Goal: Task Accomplishment & Management: Complete application form

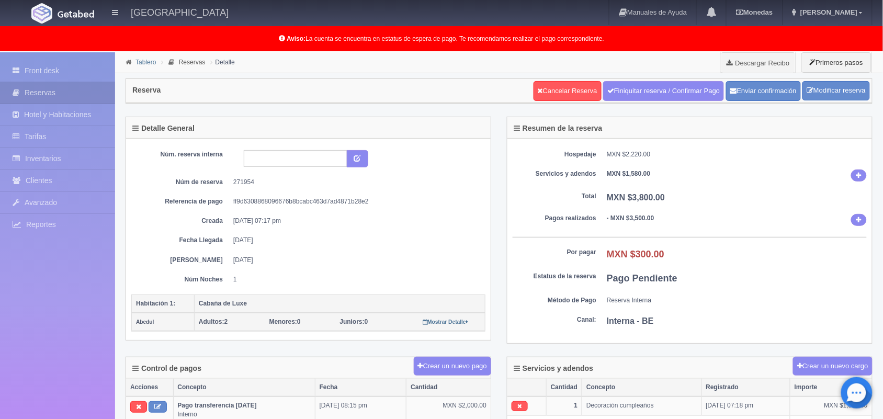
click at [149, 61] on link "Tablero" at bounding box center [145, 62] width 20 height 7
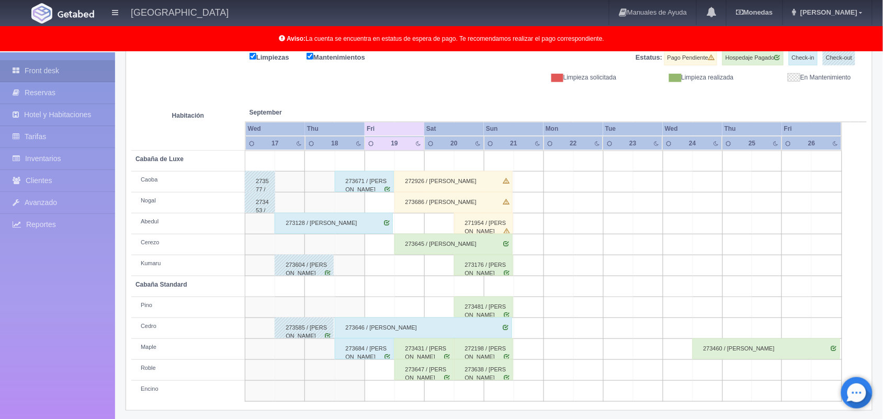
scroll to position [145, 0]
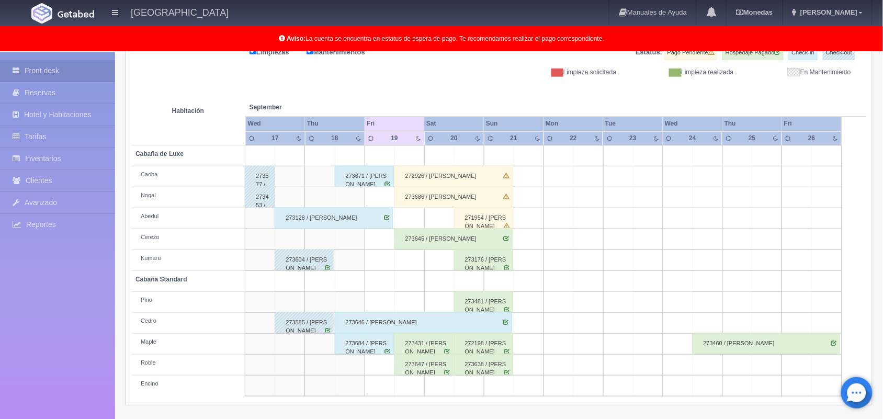
click at [482, 220] on div "271954 / Rosario Abigail Hernández Jaramillo" at bounding box center [483, 218] width 59 height 21
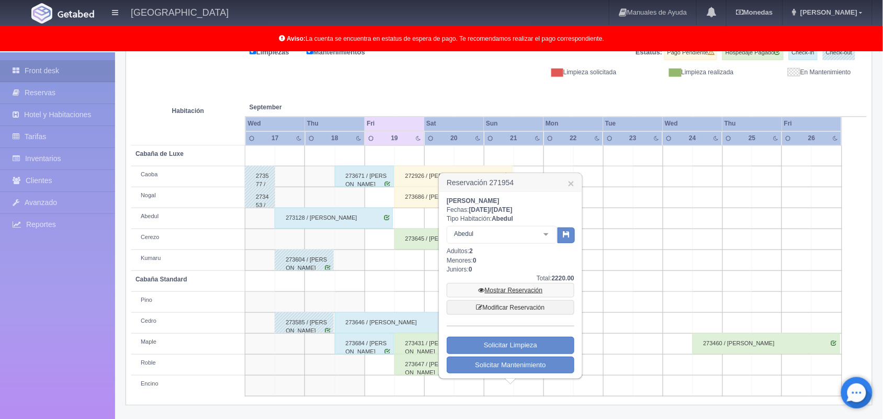
click at [505, 292] on link "Mostrar Reservación" at bounding box center [510, 290] width 128 height 15
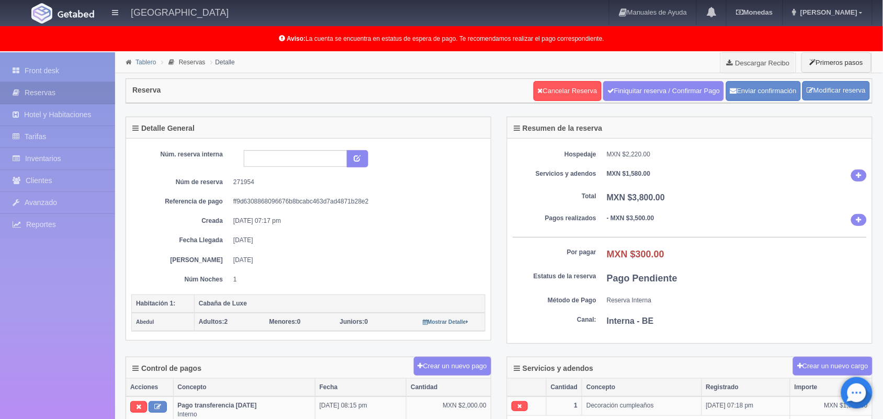
click at [142, 63] on link "Tablero" at bounding box center [145, 62] width 20 height 7
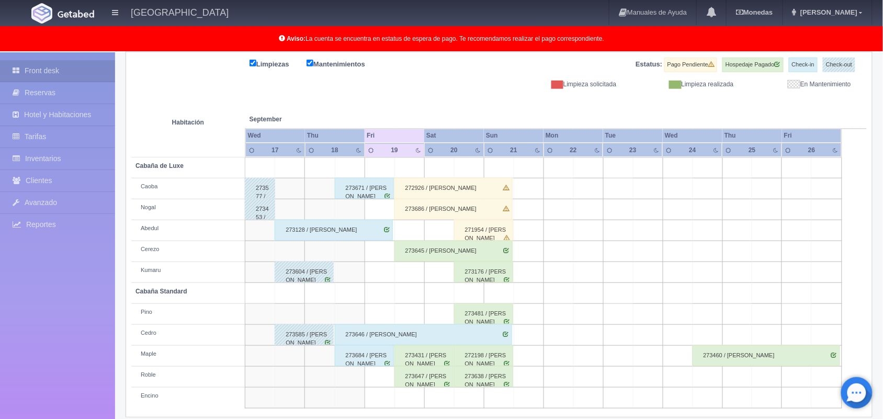
scroll to position [145, 0]
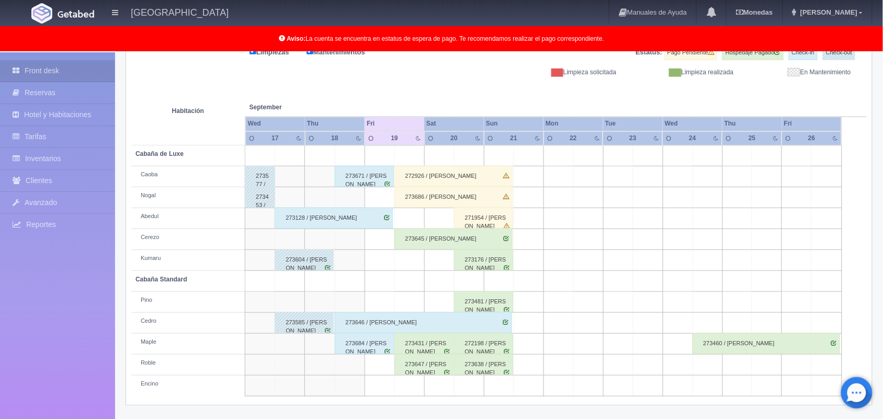
click at [484, 268] on div "273176 / [PERSON_NAME]" at bounding box center [483, 259] width 59 height 21
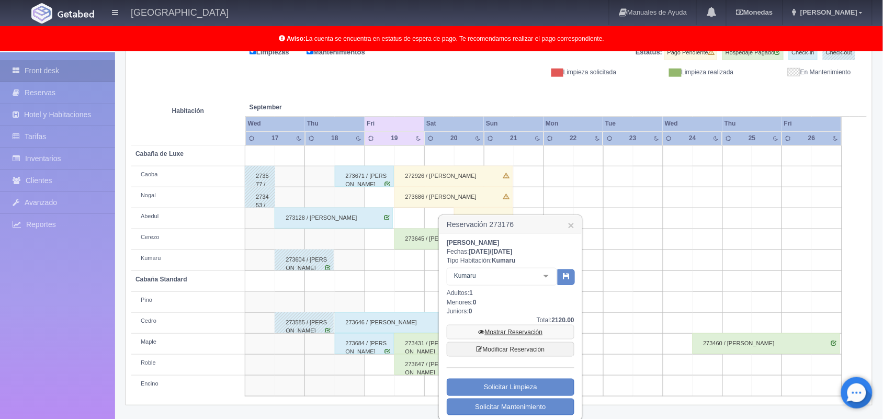
click at [509, 332] on link "Mostrar Reservación" at bounding box center [510, 332] width 128 height 15
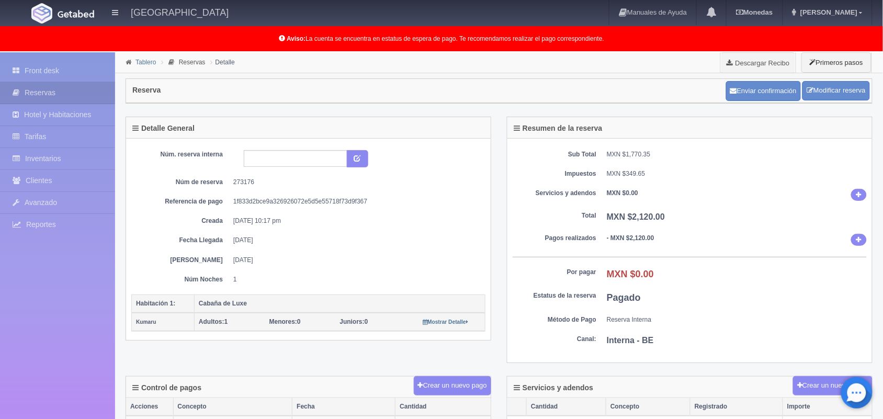
click at [147, 64] on link "Tablero" at bounding box center [145, 62] width 20 height 7
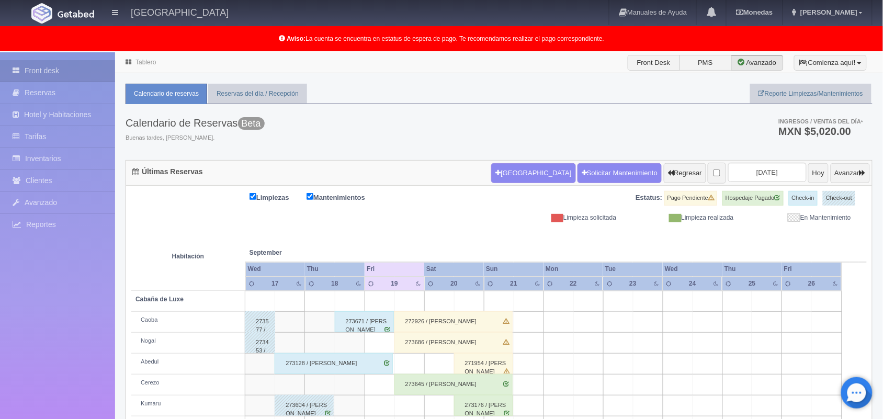
scroll to position [145, 0]
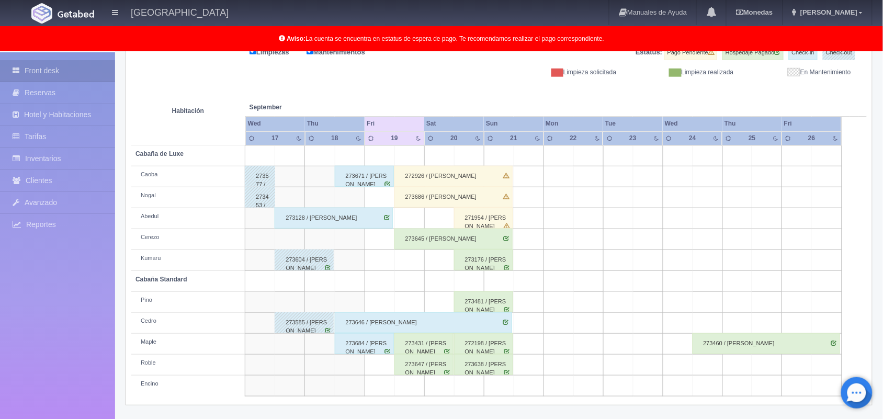
click at [495, 306] on div "273481 / [PERSON_NAME]" at bounding box center [483, 301] width 59 height 21
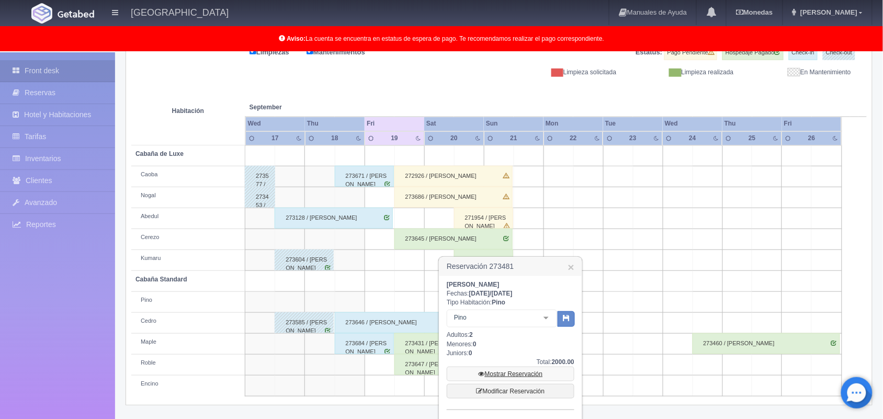
click at [512, 369] on link "Mostrar Reservación" at bounding box center [510, 373] width 128 height 15
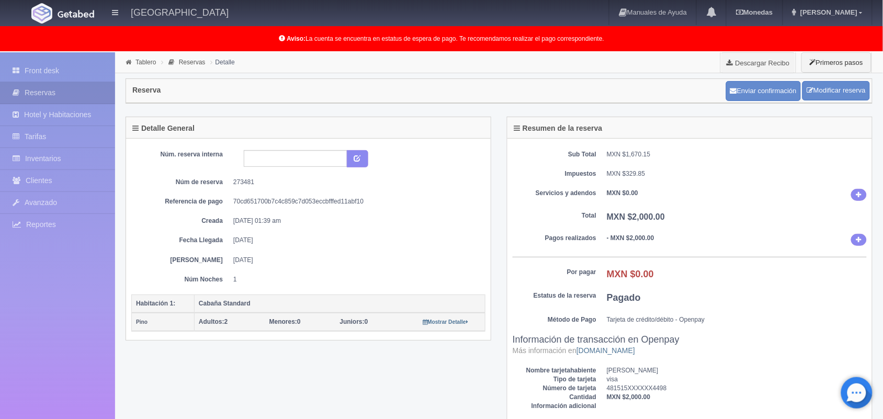
click at [502, 335] on div "Resumen de la reserva Sub Total MXN $1,670.15 Impuestos MXN $329.85 Servicios y…" at bounding box center [689, 279] width 381 height 324
click at [144, 61] on link "Tablero" at bounding box center [145, 62] width 20 height 7
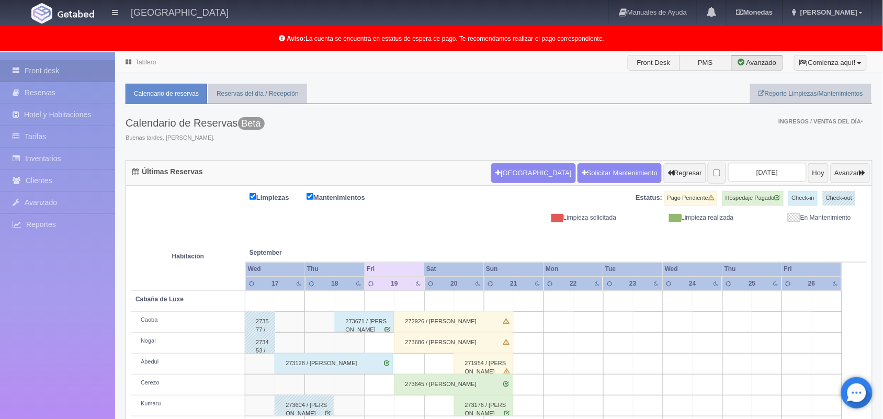
scroll to position [145, 0]
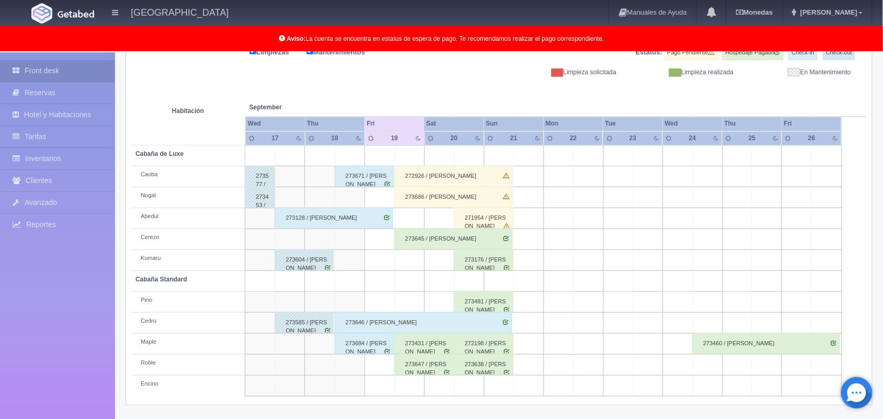
click at [493, 347] on div "272198 / [PERSON_NAME]" at bounding box center [483, 343] width 59 height 21
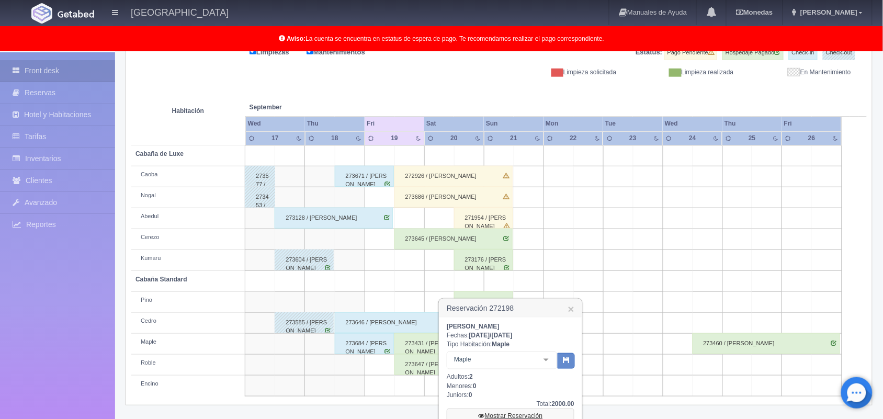
click at [527, 412] on link "Mostrar Reservación" at bounding box center [510, 415] width 128 height 15
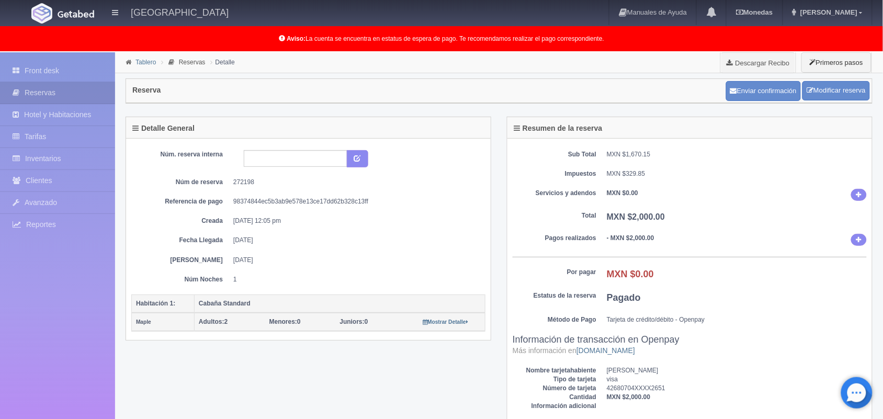
click at [143, 63] on link "Tablero" at bounding box center [145, 62] width 20 height 7
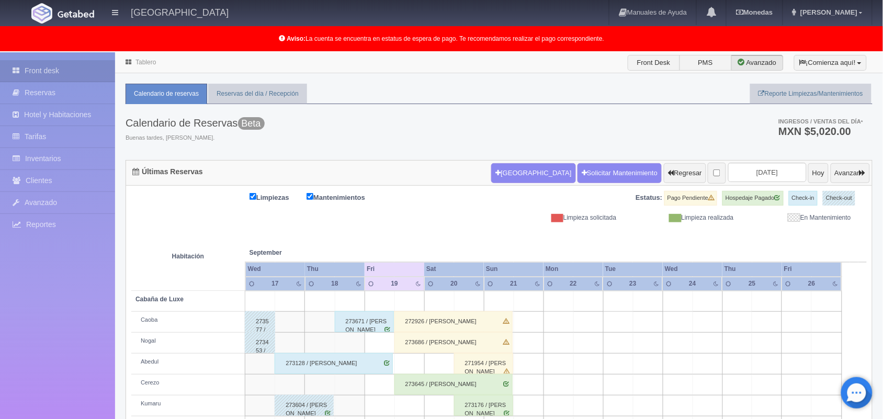
scroll to position [145, 0]
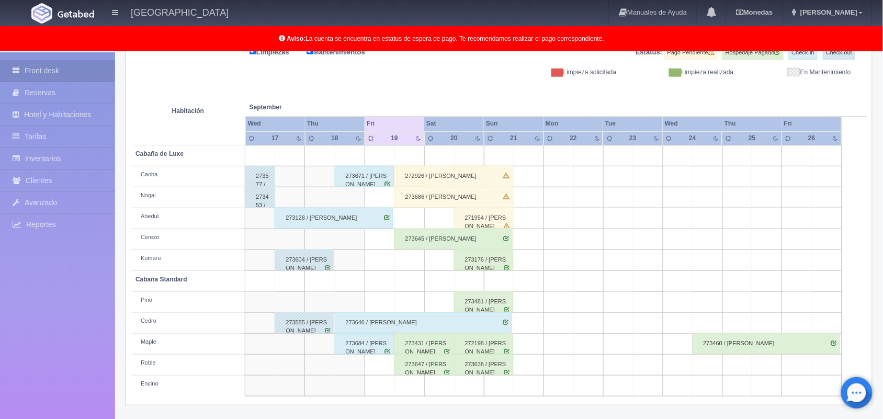
click at [486, 367] on div "273638 / Elianeth Bárcenas" at bounding box center [483, 364] width 59 height 21
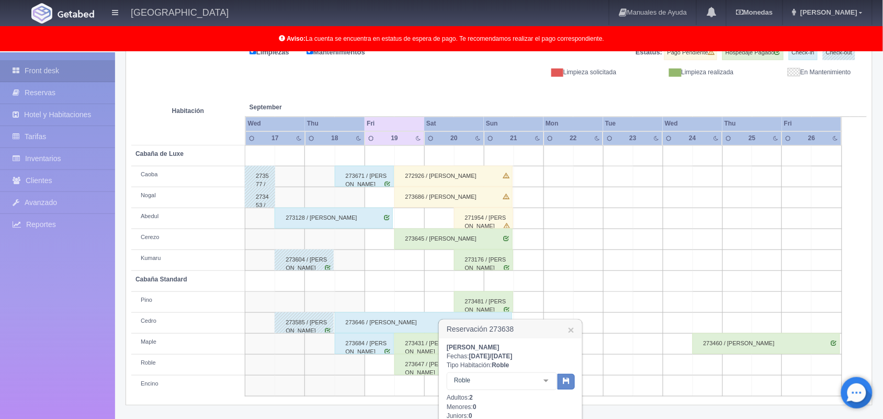
scroll to position [259, 0]
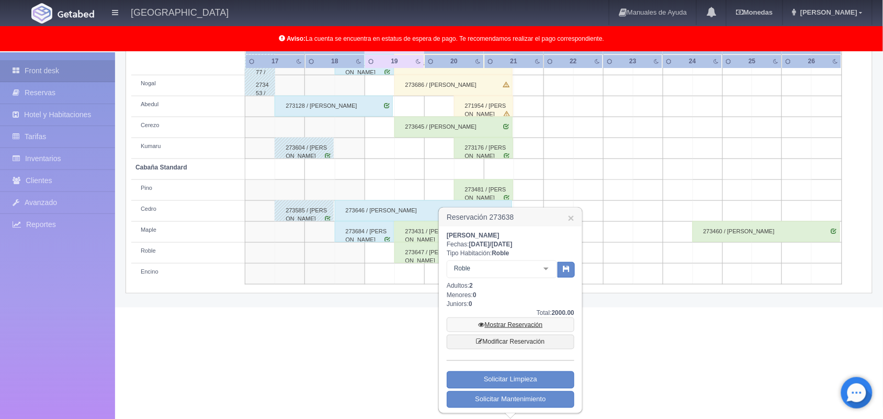
click at [520, 320] on link "Mostrar Reservación" at bounding box center [510, 324] width 128 height 15
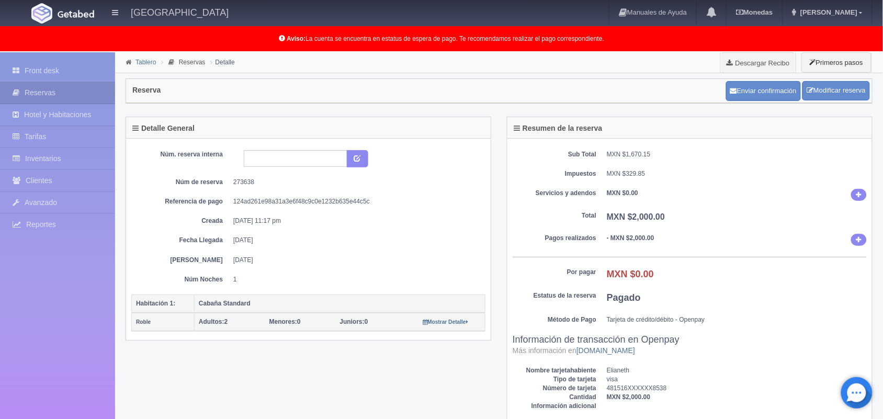
click at [142, 61] on link "Tablero" at bounding box center [145, 62] width 20 height 7
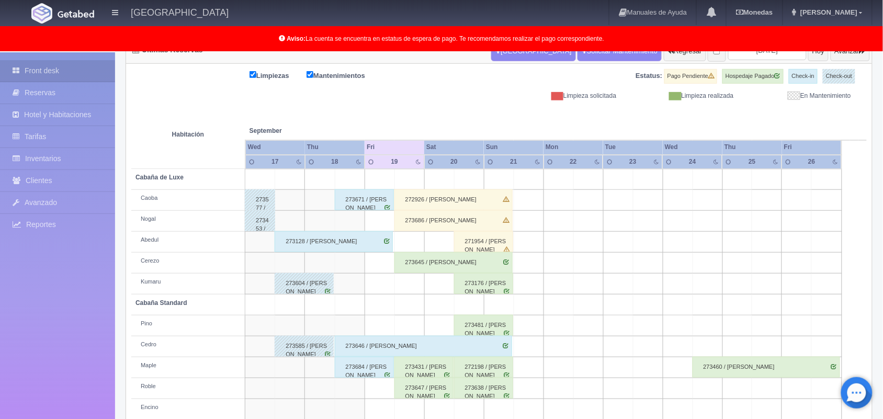
scroll to position [145, 0]
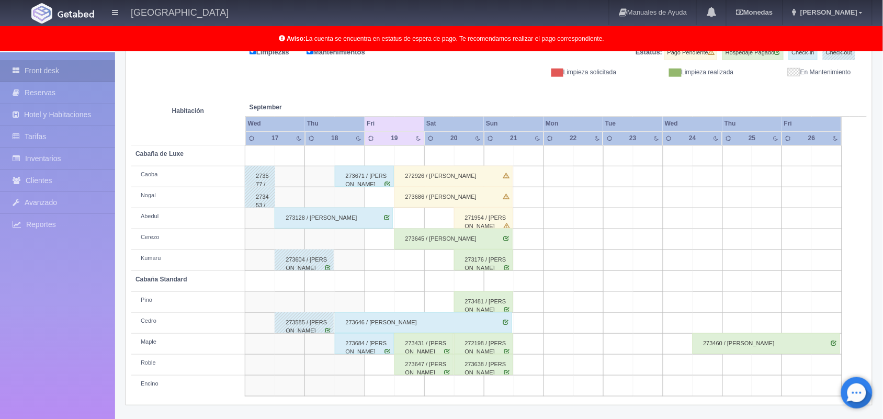
click at [360, 350] on div "273684 / [PERSON_NAME]" at bounding box center [364, 343] width 59 height 21
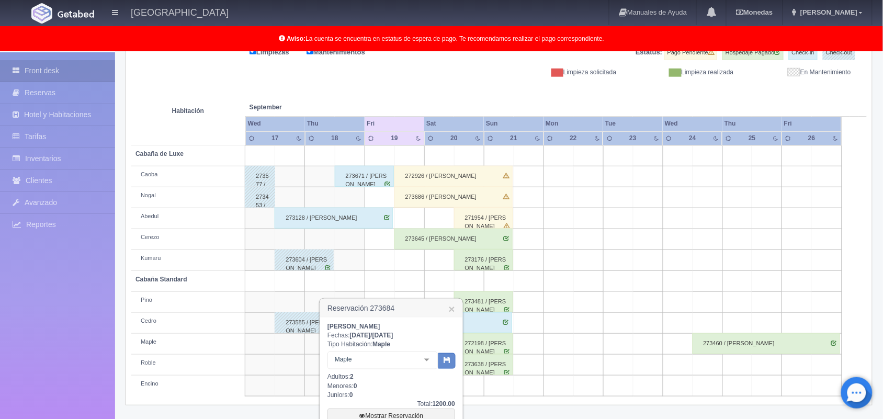
scroll to position [240, 0]
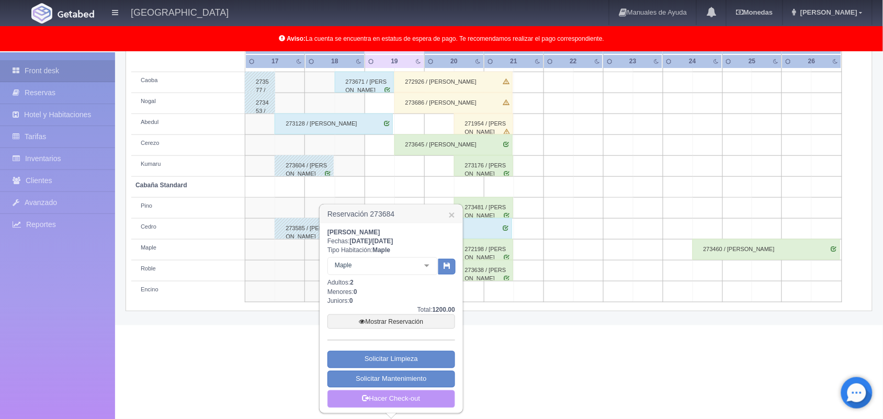
click at [411, 403] on link "Hacer Check-out" at bounding box center [391, 399] width 128 height 18
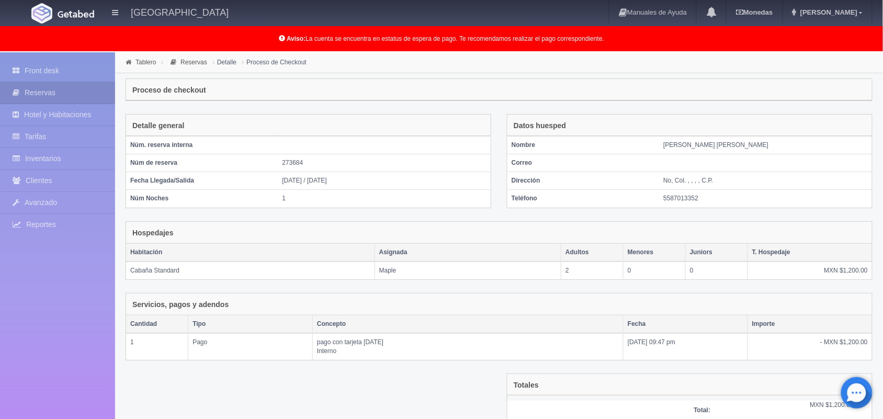
scroll to position [85, 0]
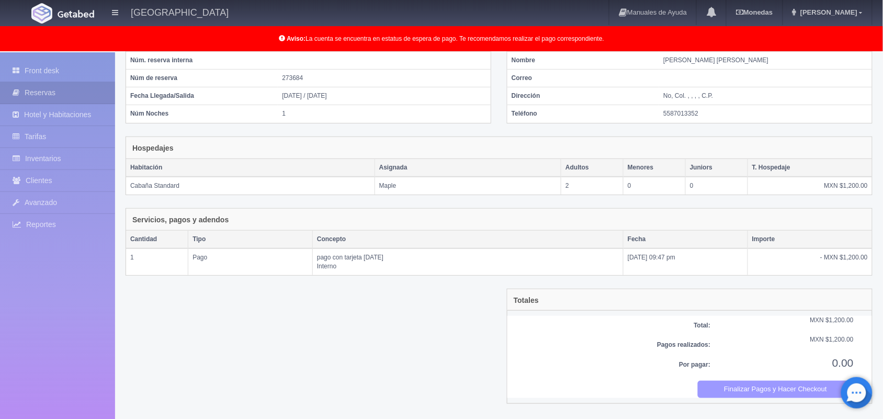
click at [765, 393] on button "Finalizar Pagos y Hacer Checkout" at bounding box center [775, 389] width 156 height 17
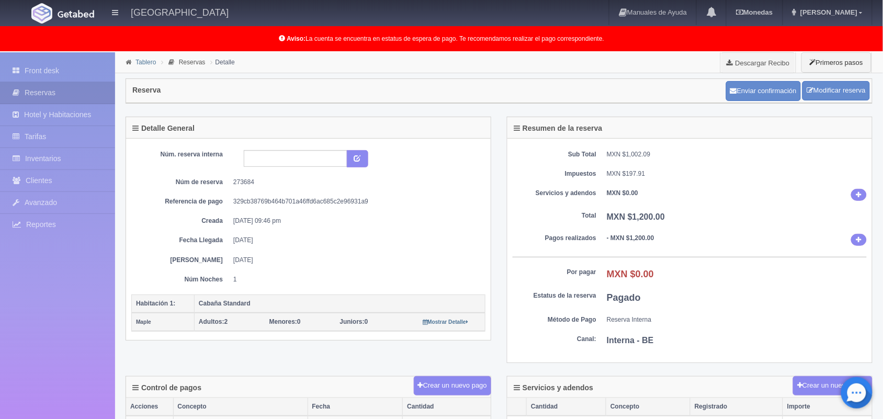
click at [143, 63] on link "Tablero" at bounding box center [145, 62] width 20 height 7
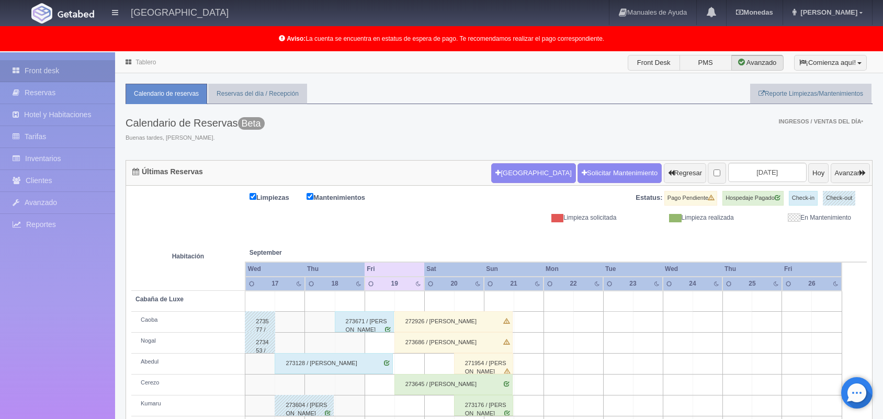
scroll to position [145, 0]
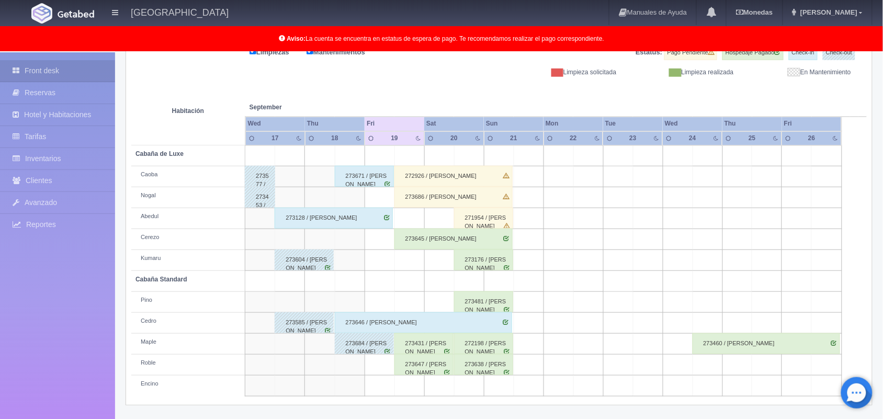
click at [882, 273] on html "[GEOGRAPHIC_DATA] Manuales de Ayuda Actualizaciones recientes [GEOGRAPHIC_DATA]…" at bounding box center [441, 64] width 883 height 419
click at [419, 174] on div "272926 / [PERSON_NAME]" at bounding box center [453, 176] width 118 height 21
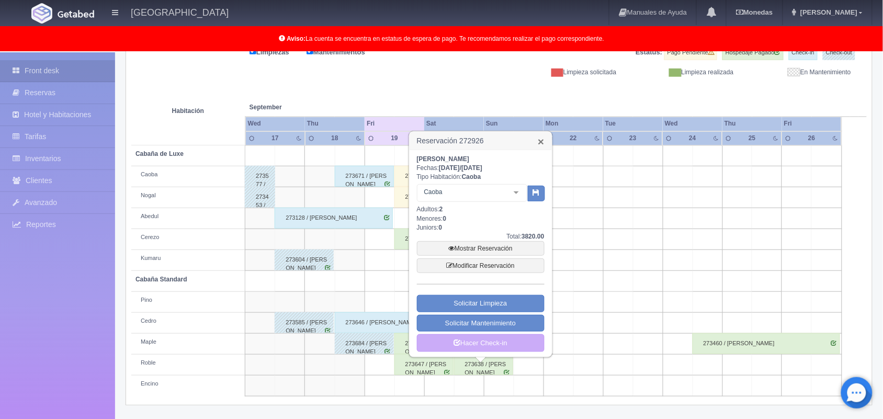
click at [540, 137] on link "×" at bounding box center [540, 141] width 6 height 11
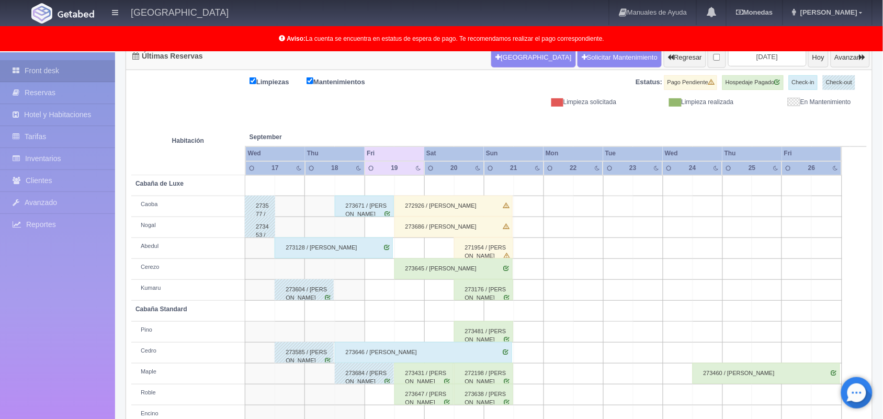
scroll to position [108, 0]
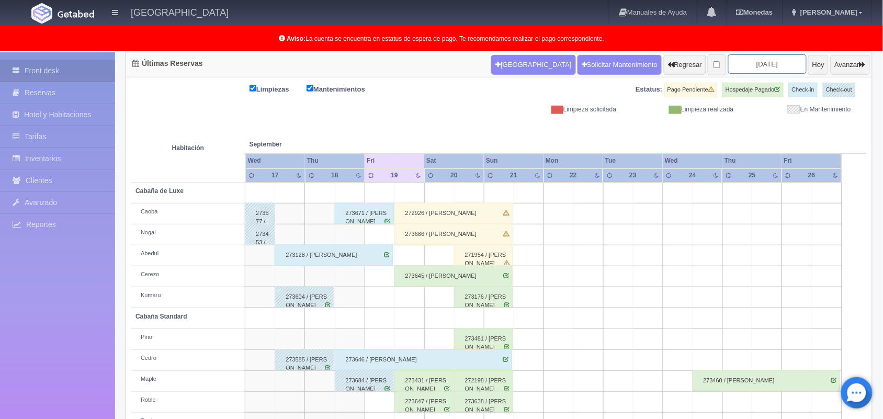
click at [740, 62] on input "2025-09-19" at bounding box center [767, 63] width 78 height 19
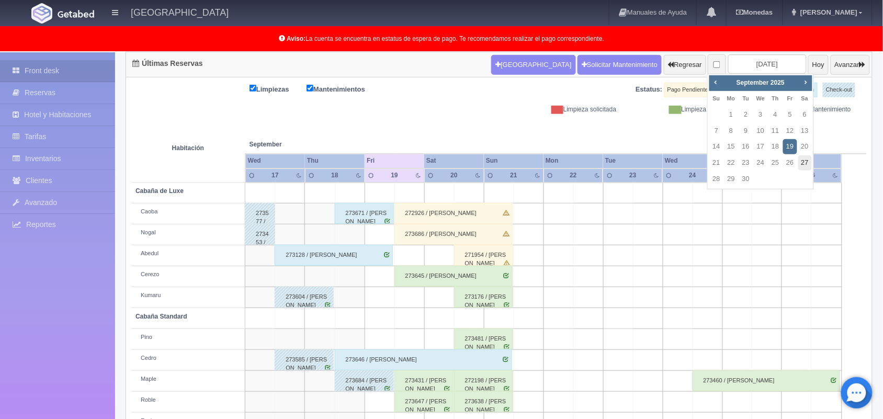
click at [801, 165] on link "27" at bounding box center [805, 162] width 14 height 15
type input "[DATE]"
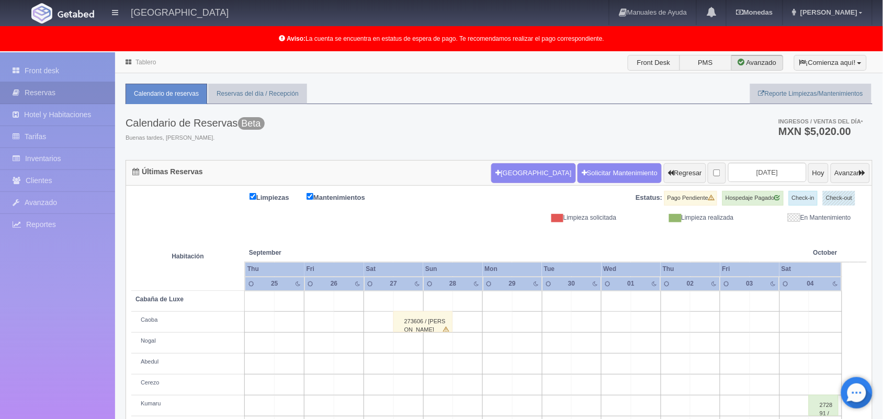
click at [140, 62] on link "Tablero" at bounding box center [145, 62] width 20 height 7
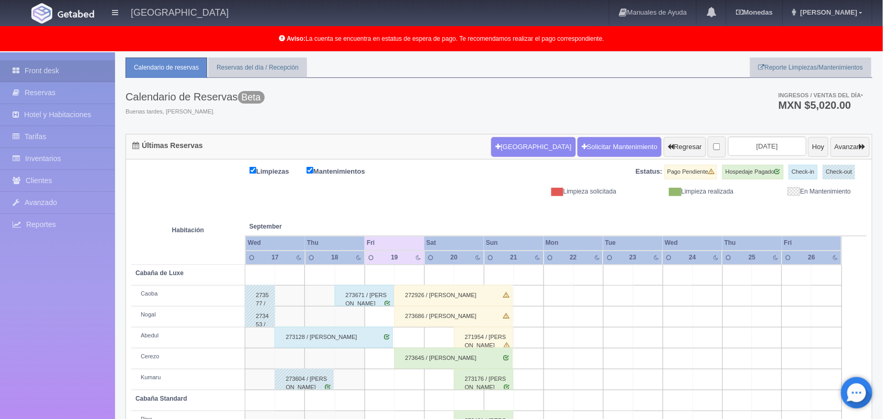
scroll to position [145, 0]
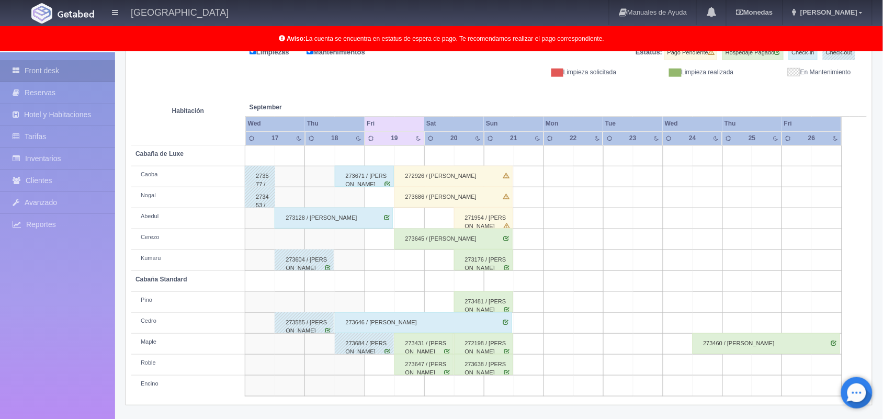
click at [416, 202] on div "273686 / geovanny villalobos" at bounding box center [453, 197] width 118 height 21
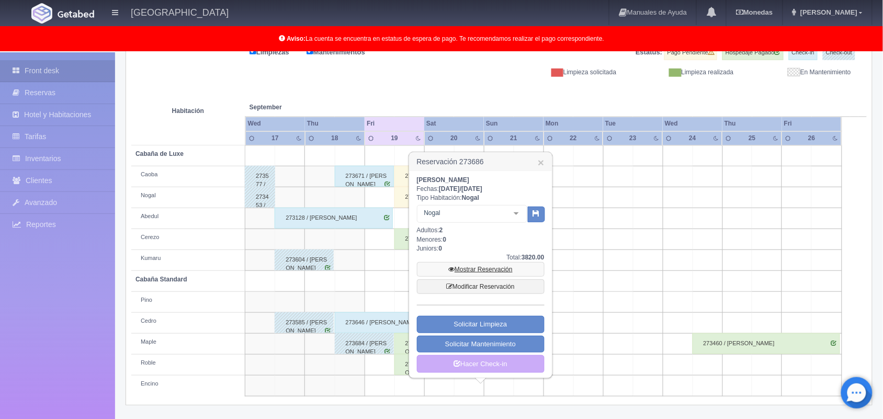
click at [456, 268] on link "Mostrar Reservación" at bounding box center [481, 269] width 128 height 15
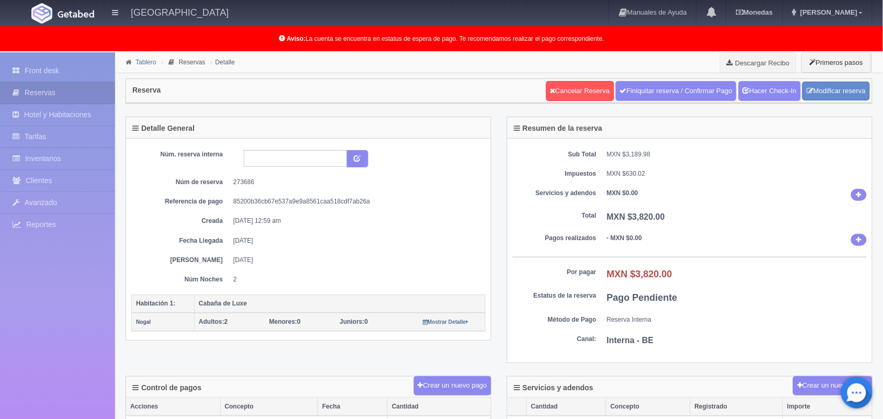
click at [144, 61] on link "Tablero" at bounding box center [145, 62] width 20 height 7
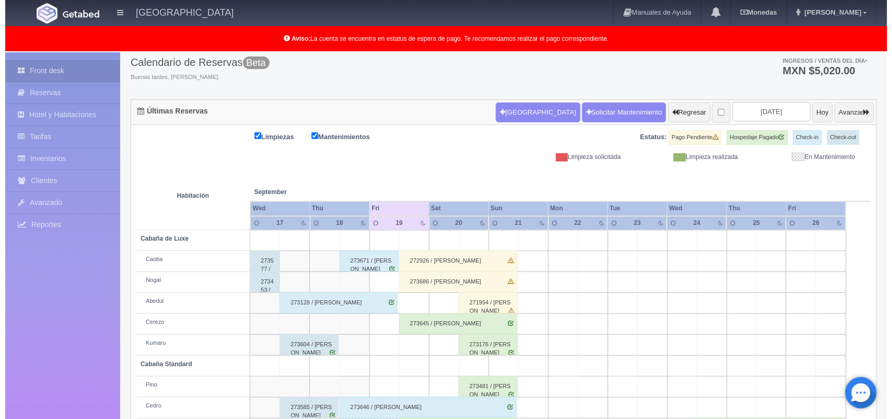
scroll to position [52, 0]
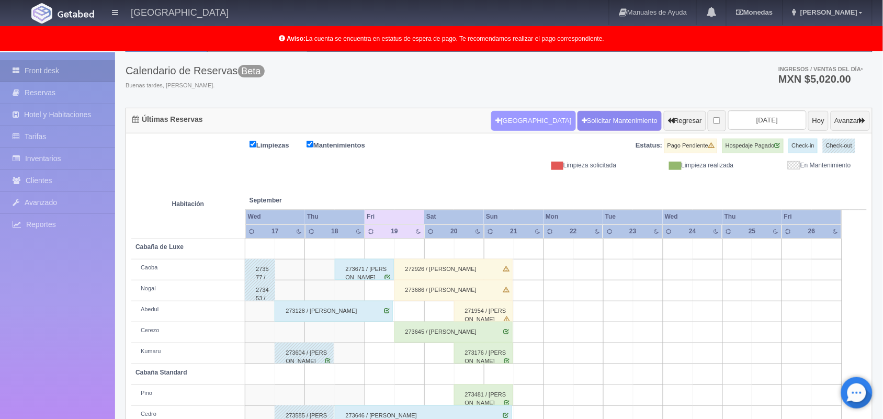
click at [510, 123] on button "Nueva Reserva" at bounding box center [533, 121] width 84 height 20
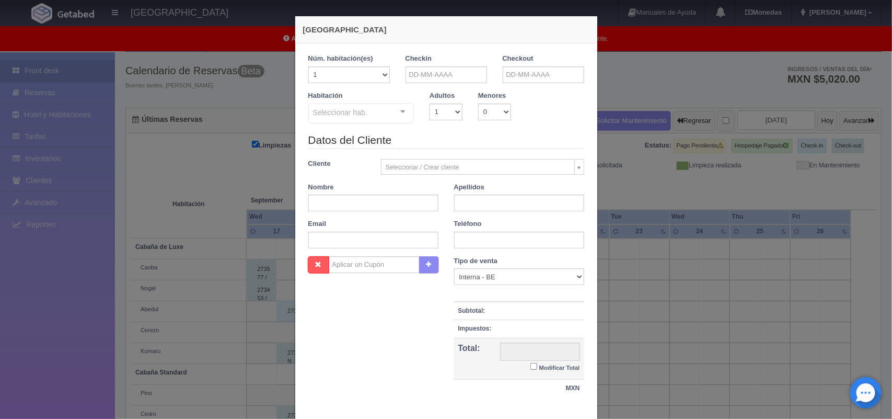
checkbox input "false"
click at [419, 74] on input "text" at bounding box center [447, 74] width 82 height 17
click at [498, 171] on link "27" at bounding box center [498, 172] width 14 height 15
type input "[DATE]"
checkbox input "false"
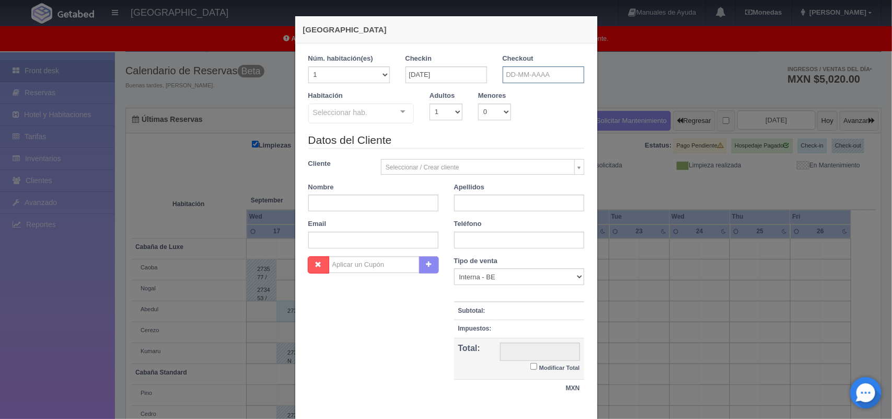
click at [557, 78] on input "text" at bounding box center [544, 74] width 82 height 17
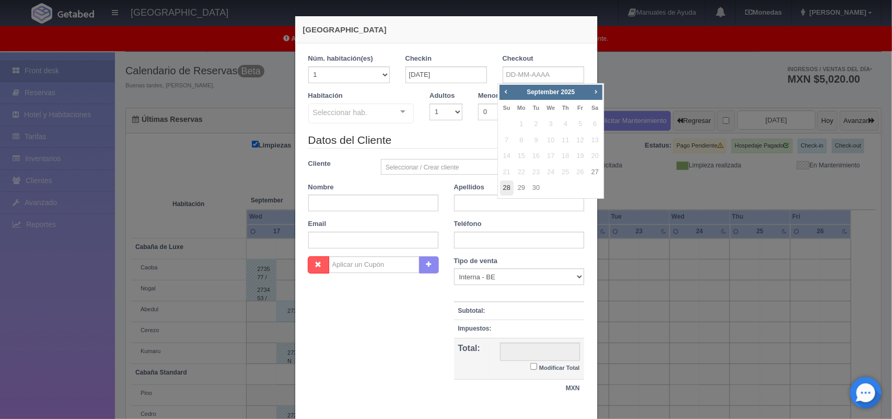
click at [506, 184] on link "28" at bounding box center [507, 187] width 14 height 15
type input "[DATE]"
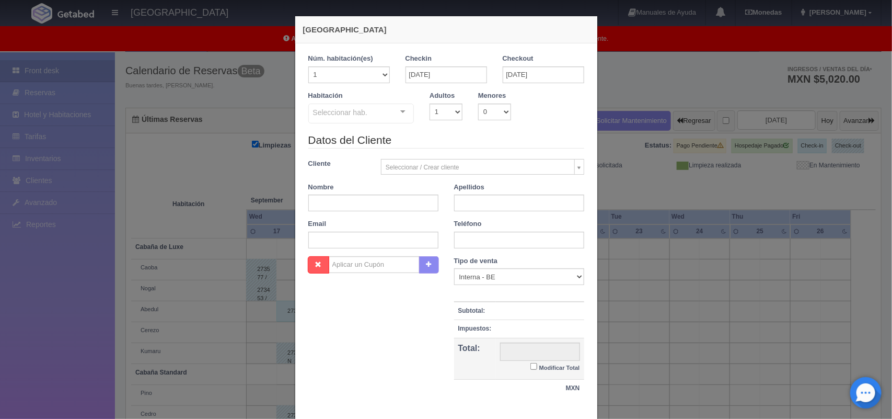
checkbox input "false"
click at [449, 110] on select "1 2 3 4 5 6 7 8 9 10" at bounding box center [446, 112] width 33 height 17
select select "2"
click at [430, 104] on select "1 2 3 4 5 6 7 8 9 10" at bounding box center [446, 112] width 33 height 17
click at [396, 112] on div at bounding box center [403, 112] width 21 height 16
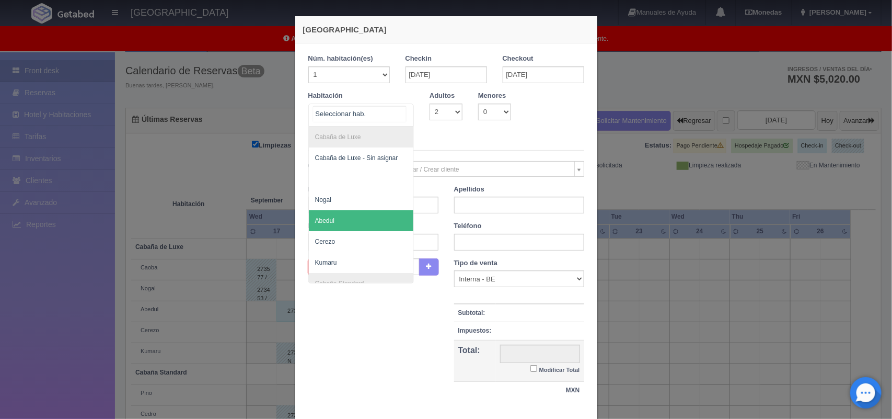
click at [376, 223] on span "Abedul" at bounding box center [361, 220] width 105 height 21
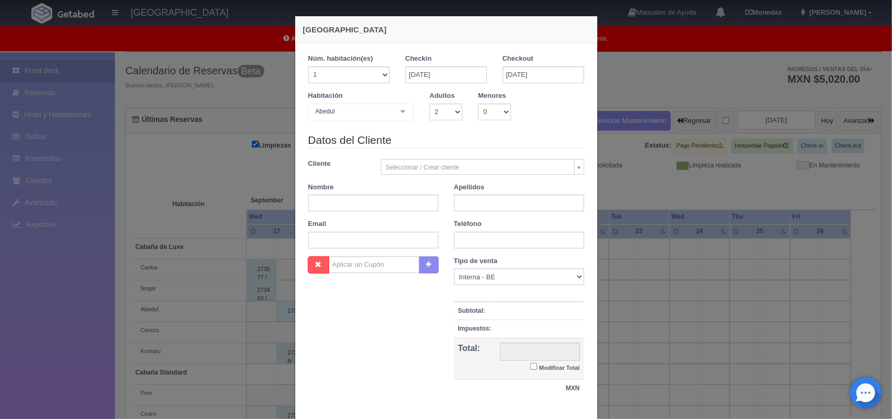
checkbox input "false"
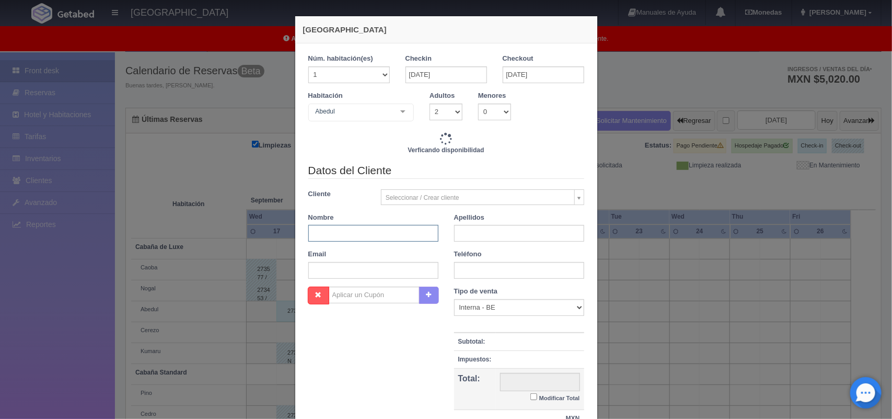
click at [378, 234] on input "text" at bounding box center [373, 233] width 130 height 17
type input "2220.00"
checkbox input "false"
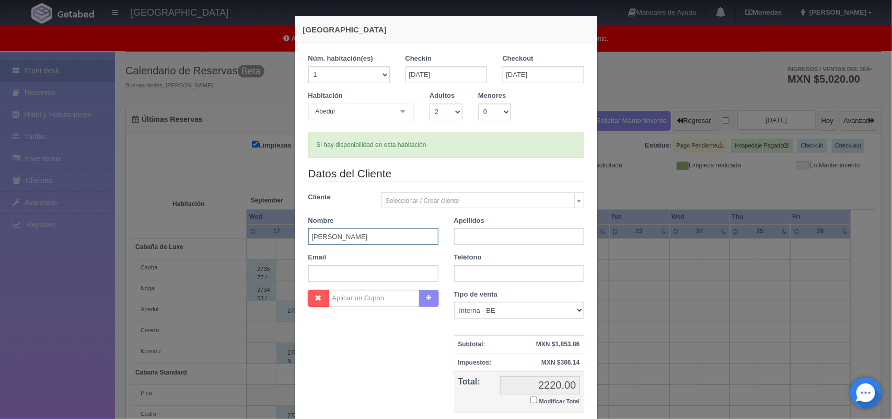
type input "Fernando"
click at [472, 240] on input "text" at bounding box center [519, 236] width 130 height 17
type input "Galaviz"
click at [508, 273] on input "text" at bounding box center [519, 273] width 130 height 17
type input "5647568126"
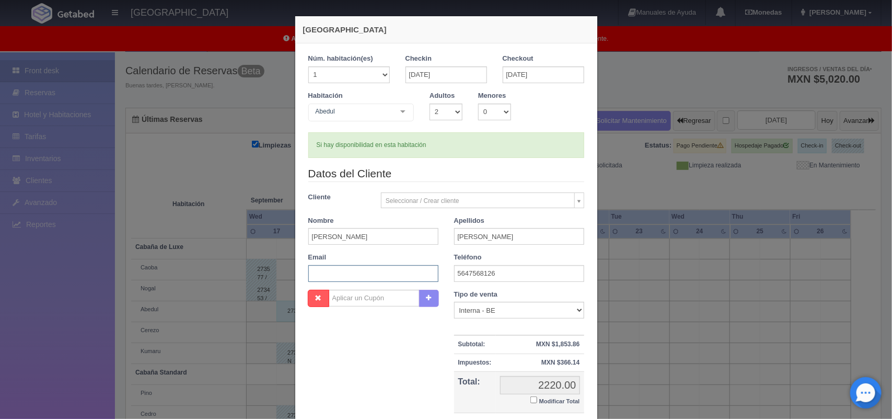
click at [388, 278] on input "text" at bounding box center [373, 273] width 130 height 17
paste input "fergalaviz12@gmail.com"
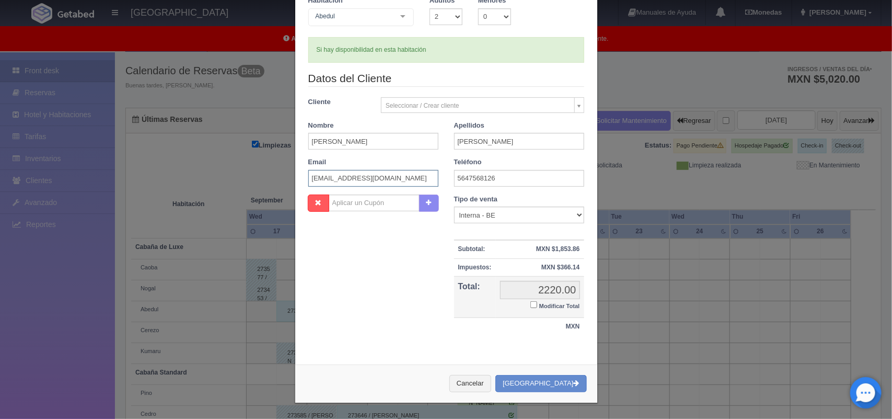
type input "fergalaviz12@gmail.com"
click at [531, 302] on input "Modificar Total" at bounding box center [534, 304] width 7 height 7
checkbox input "true"
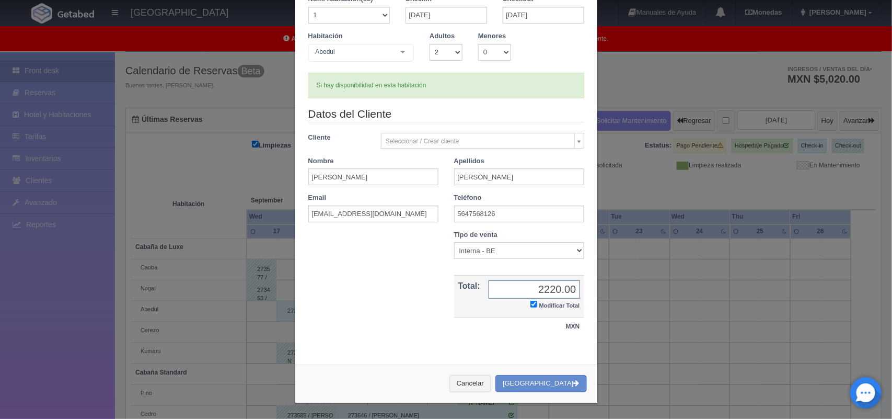
scroll to position [60, 0]
type input "2120.00"
click at [559, 380] on button "Crear Reserva" at bounding box center [541, 383] width 91 height 17
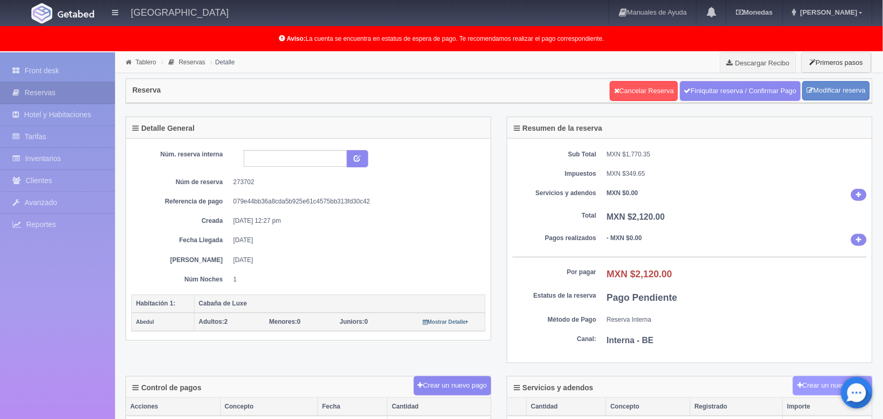
click at [808, 388] on button "Crear un nuevo cargo" at bounding box center [832, 385] width 79 height 19
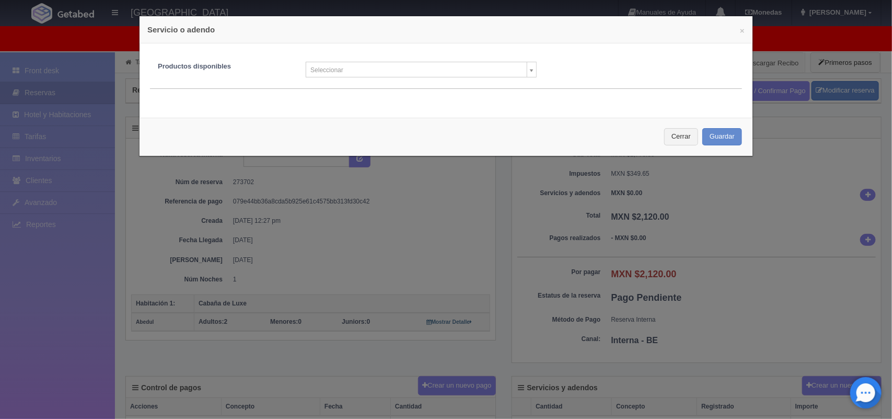
click at [526, 69] on body "Hotel Xacallan Manuales de Ayuda Actualizaciones recientes Monedas Tipo de camb…" at bounding box center [446, 392] width 892 height 680
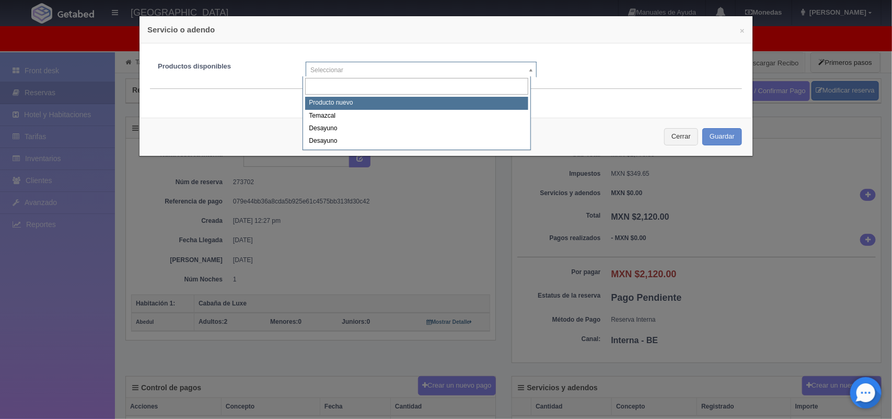
select select "0"
type input "1"
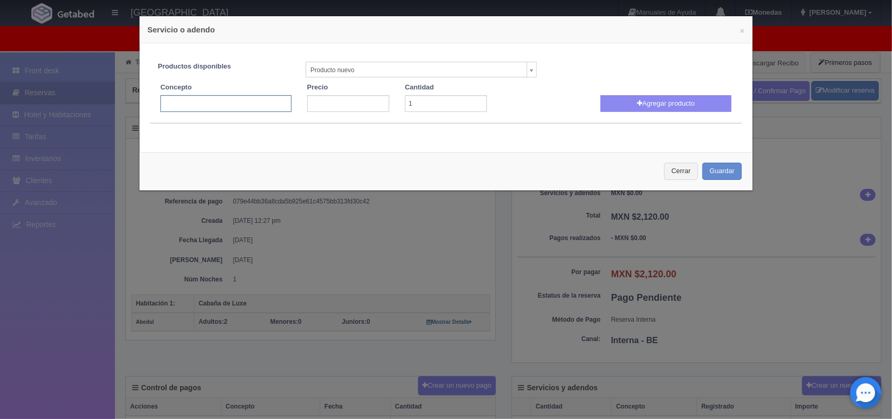
click at [226, 100] on input "text" at bounding box center [226, 103] width 131 height 17
type input "Decoracion romantica"
click at [376, 106] on input "-1" at bounding box center [348, 103] width 82 height 17
type input "0"
click at [375, 100] on input "0" at bounding box center [348, 103] width 82 height 17
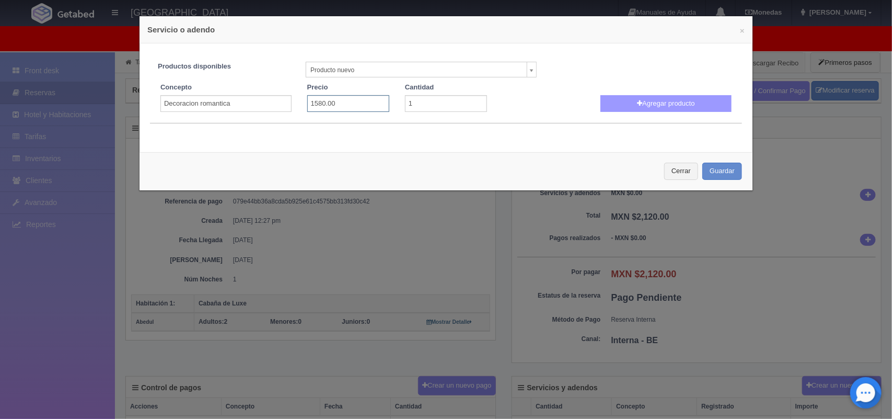
type input "1580.00"
click at [649, 106] on button "Agregar producto" at bounding box center [666, 103] width 131 height 17
select select
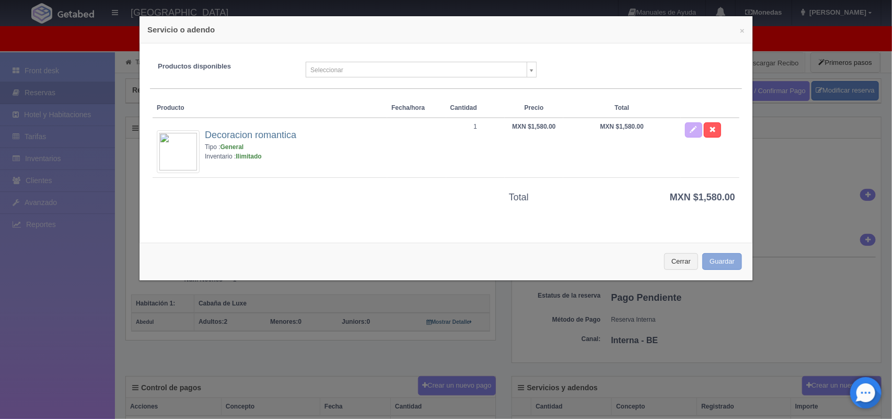
click at [713, 262] on button "Guardar" at bounding box center [723, 261] width 40 height 17
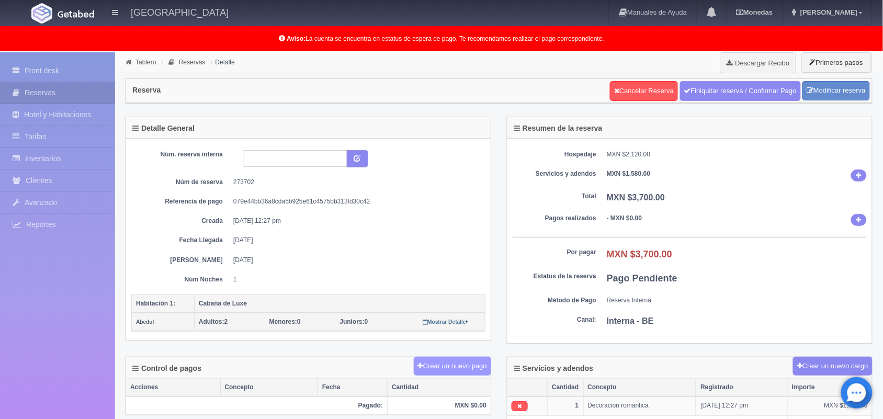
click at [444, 372] on button "Crear un nuevo pago" at bounding box center [452, 366] width 77 height 19
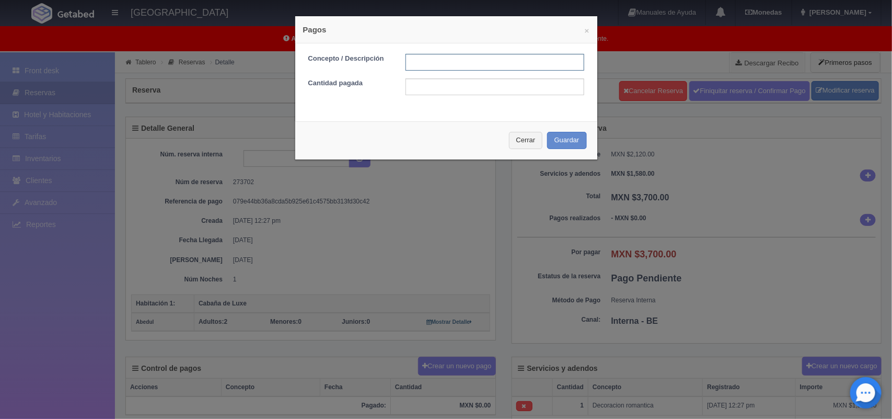
click at [448, 62] on input "text" at bounding box center [495, 62] width 179 height 17
type input "Pago transferencia [DATE]"
click at [476, 82] on input "text" at bounding box center [495, 86] width 179 height 17
type input "3"
type input "1850.00"
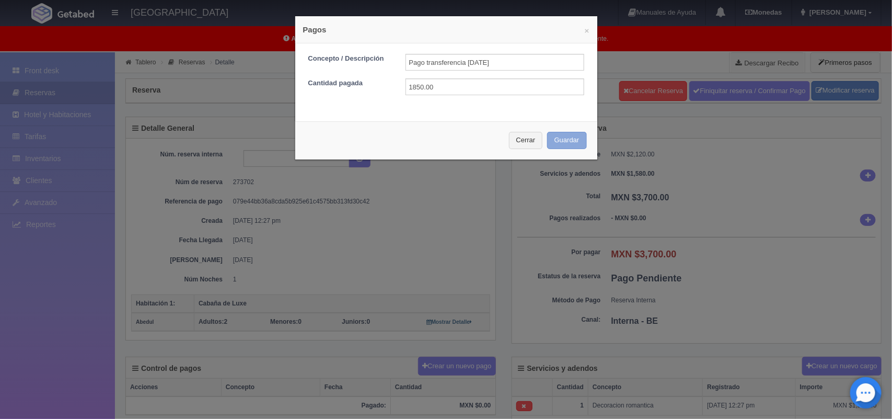
click at [552, 147] on button "Guardar" at bounding box center [567, 140] width 40 height 17
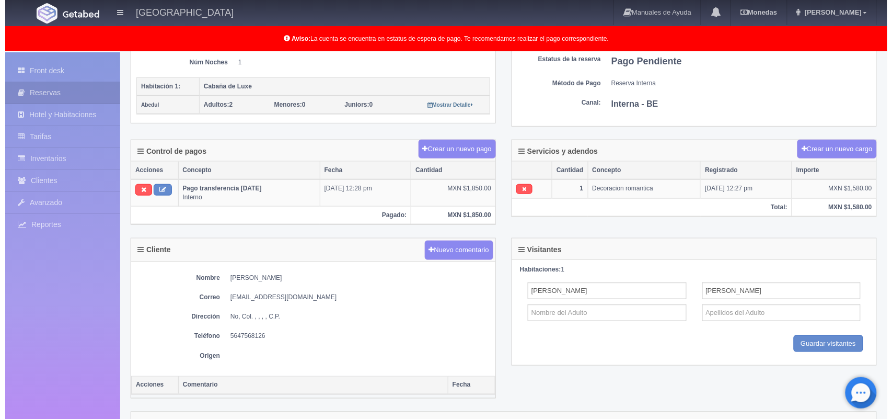
scroll to position [257, 0]
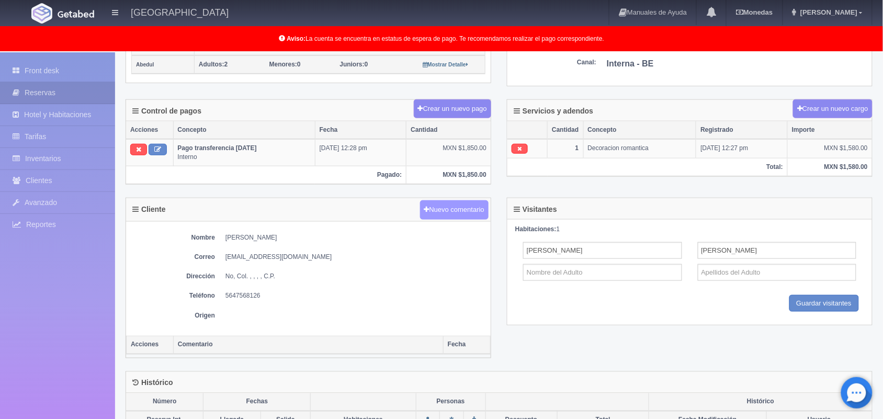
click at [440, 212] on button "Nuevo comentario" at bounding box center [454, 209] width 69 height 19
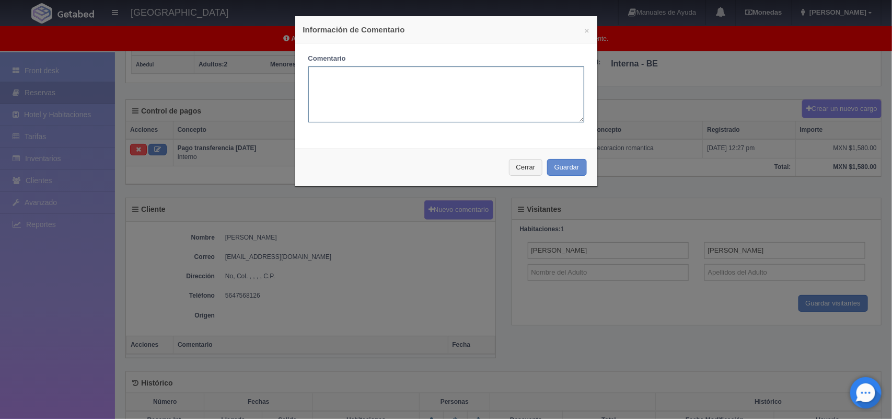
type textarea "P"
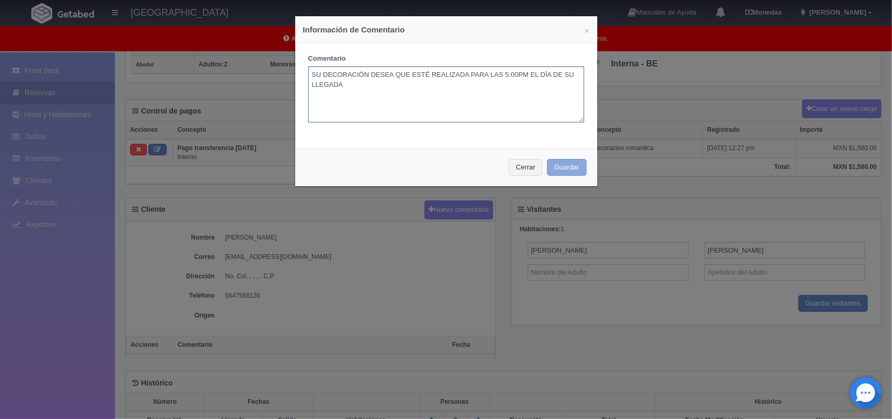
type textarea "SU DECORACIÓN DESEA QUE ESTÉ REALIZADA PARA LAS 5:00PM EL DÍA DE SU LLEGADA"
click at [557, 168] on button "Guardar" at bounding box center [567, 167] width 40 height 17
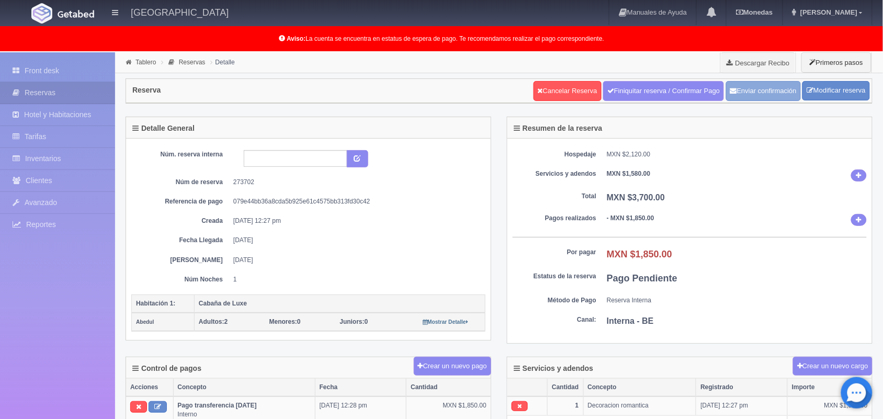
click at [749, 93] on button "Enviar confirmación" at bounding box center [763, 91] width 75 height 20
click at [755, 90] on button "Enviar confirmación" at bounding box center [763, 91] width 75 height 20
click at [140, 61] on link "Tablero" at bounding box center [145, 62] width 20 height 7
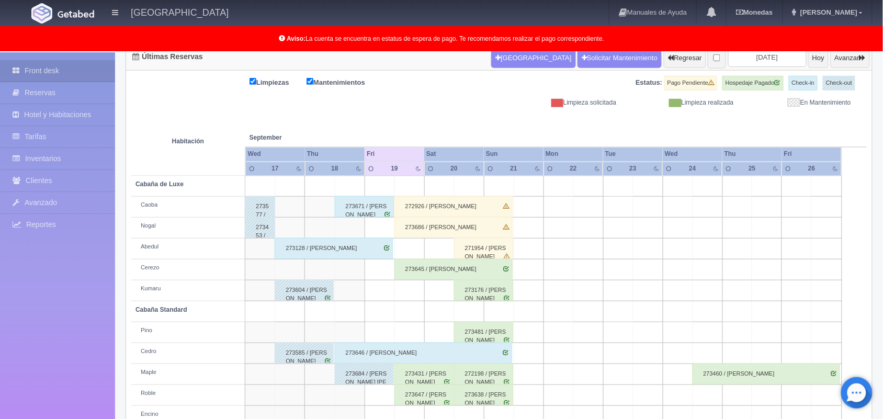
scroll to position [145, 0]
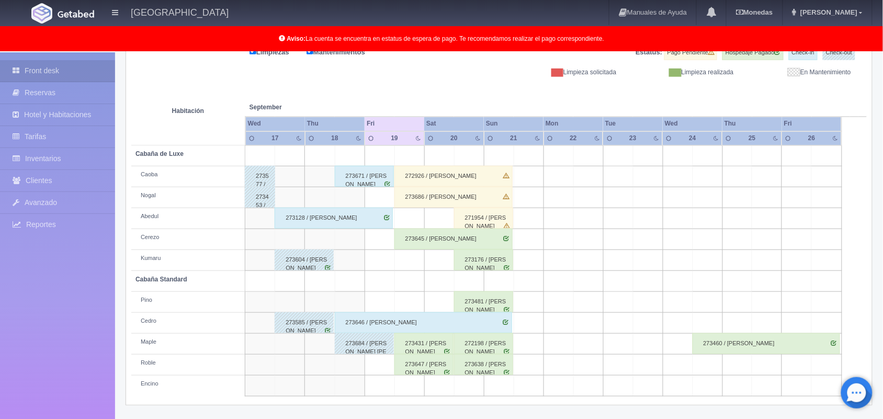
click at [436, 199] on div "273686 / geovanny villalobos" at bounding box center [453, 197] width 118 height 21
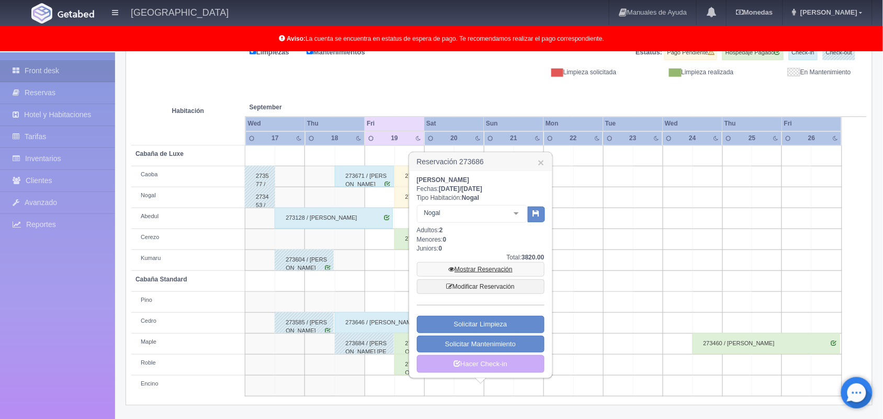
click at [471, 268] on link "Mostrar Reservación" at bounding box center [481, 269] width 128 height 15
